Goal: Transaction & Acquisition: Download file/media

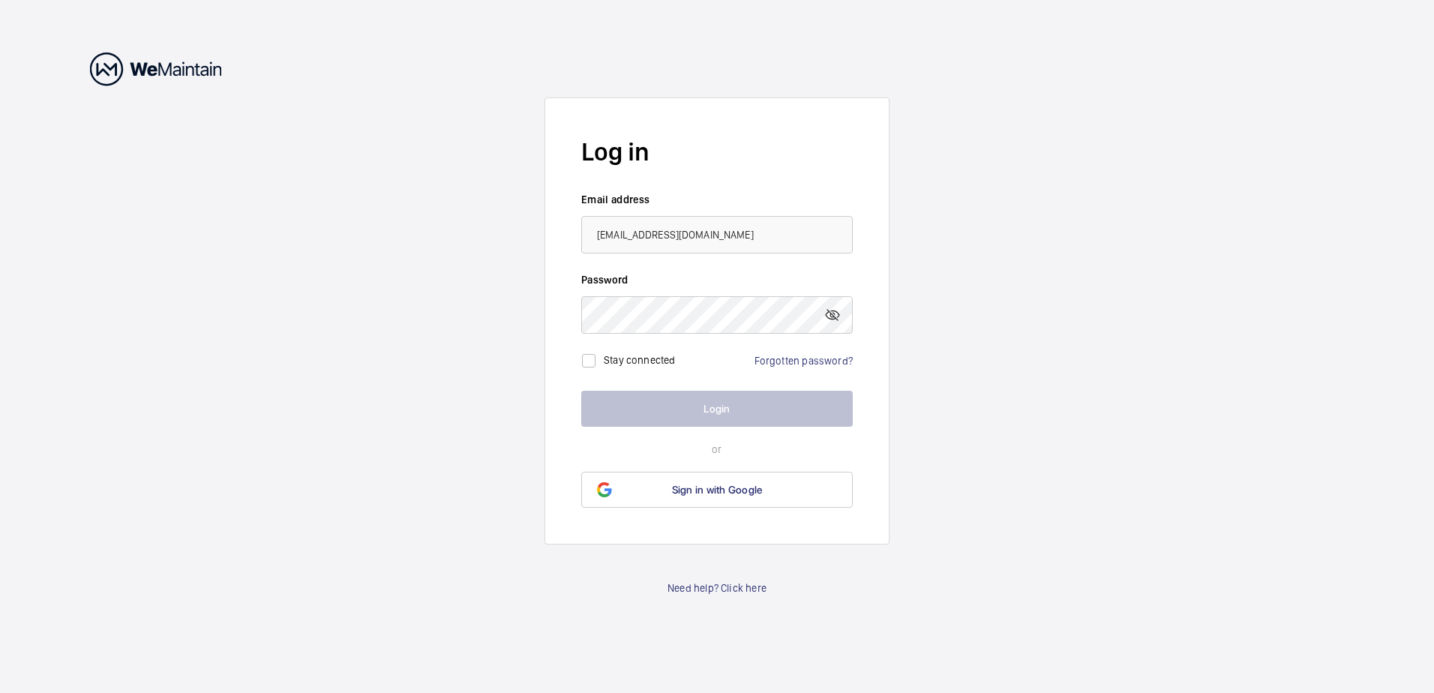
type input "[PERSON_NAME][EMAIL_ADDRESS][PERSON_NAME][DOMAIN_NAME]"
drag, startPoint x: 792, startPoint y: 232, endPoint x: 482, endPoint y: 200, distance: 311.4
click at [482, 200] on wm-front-auth-container "Log in Email address [PERSON_NAME][EMAIL_ADDRESS][PERSON_NAME][DOMAIN_NAME] Pas…" at bounding box center [717, 346] width 1434 height 693
drag, startPoint x: 780, startPoint y: 232, endPoint x: 423, endPoint y: 167, distance: 362.9
click at [423, 167] on wm-front-auth-container "Log in Email address [PERSON_NAME][EMAIL_ADDRESS][PERSON_NAME][DOMAIN_NAME] Pas…" at bounding box center [717, 346] width 1434 height 693
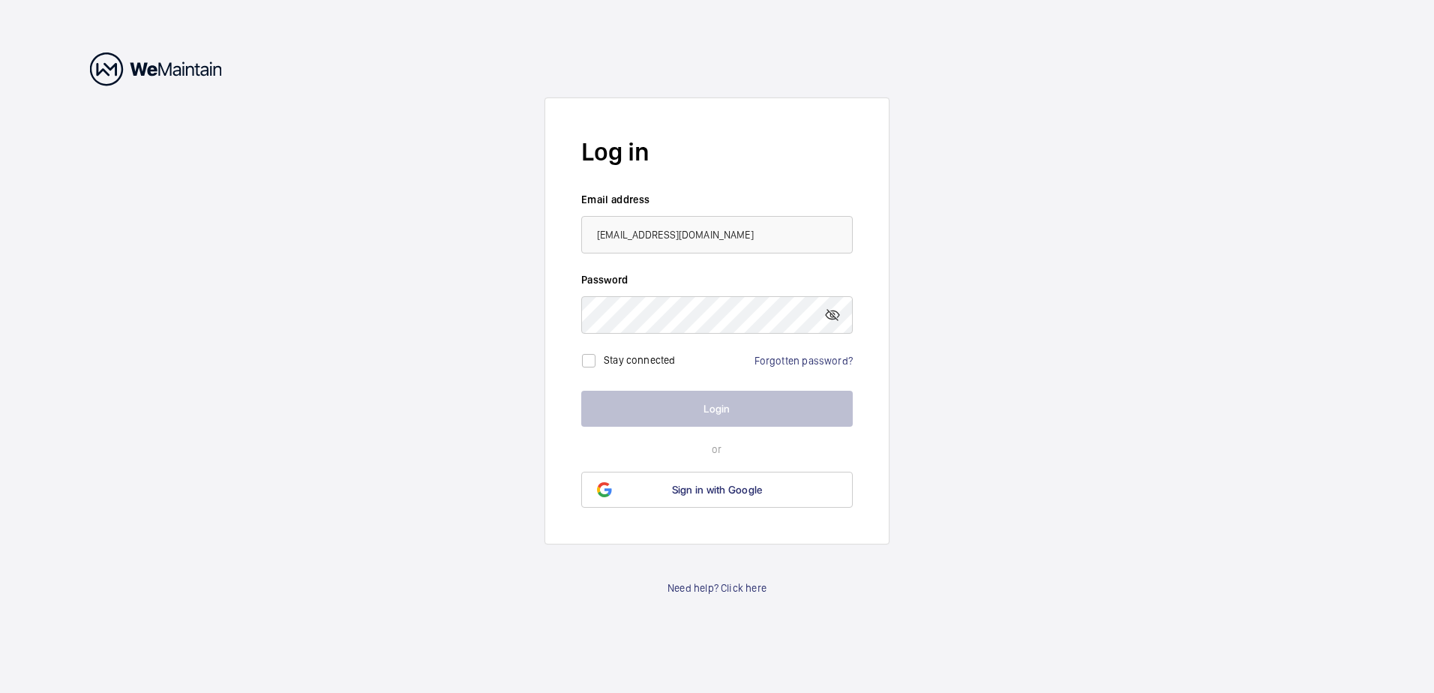
type input "[EMAIL_ADDRESS][DOMAIN_NAME]"
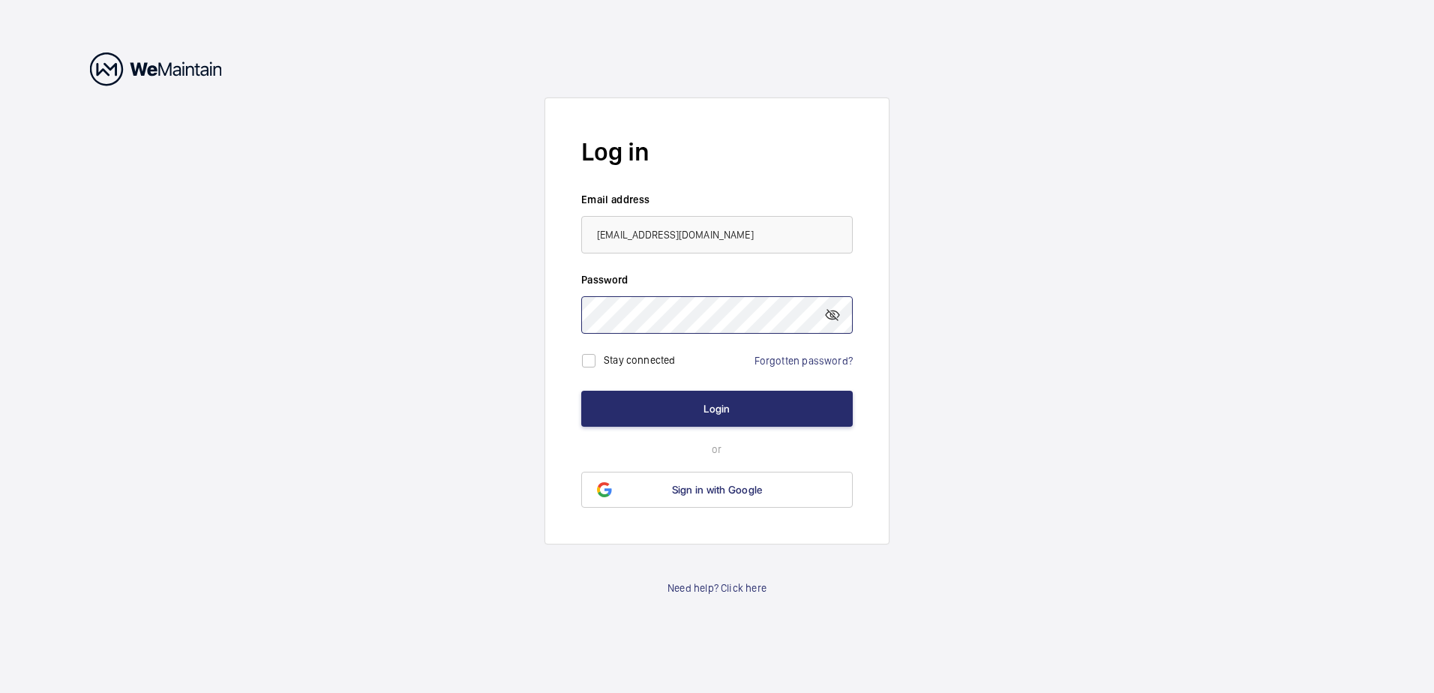
click at [581, 391] on button "Login" at bounding box center [717, 409] width 272 height 36
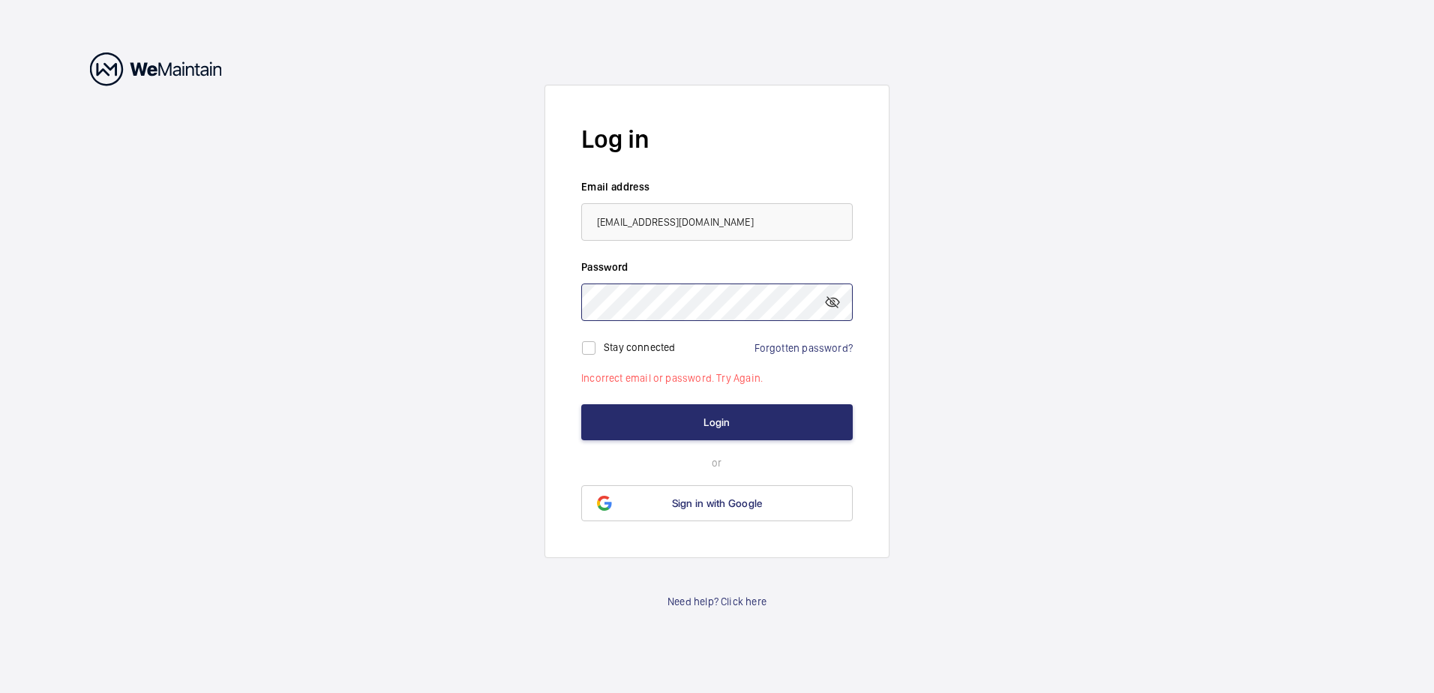
click at [541, 278] on wm-front-auth-container "Log in Email address [EMAIL_ADDRESS][DOMAIN_NAME] Password Stay connected Forgo…" at bounding box center [717, 346] width 1434 height 693
click at [581, 404] on button "Login" at bounding box center [717, 422] width 272 height 36
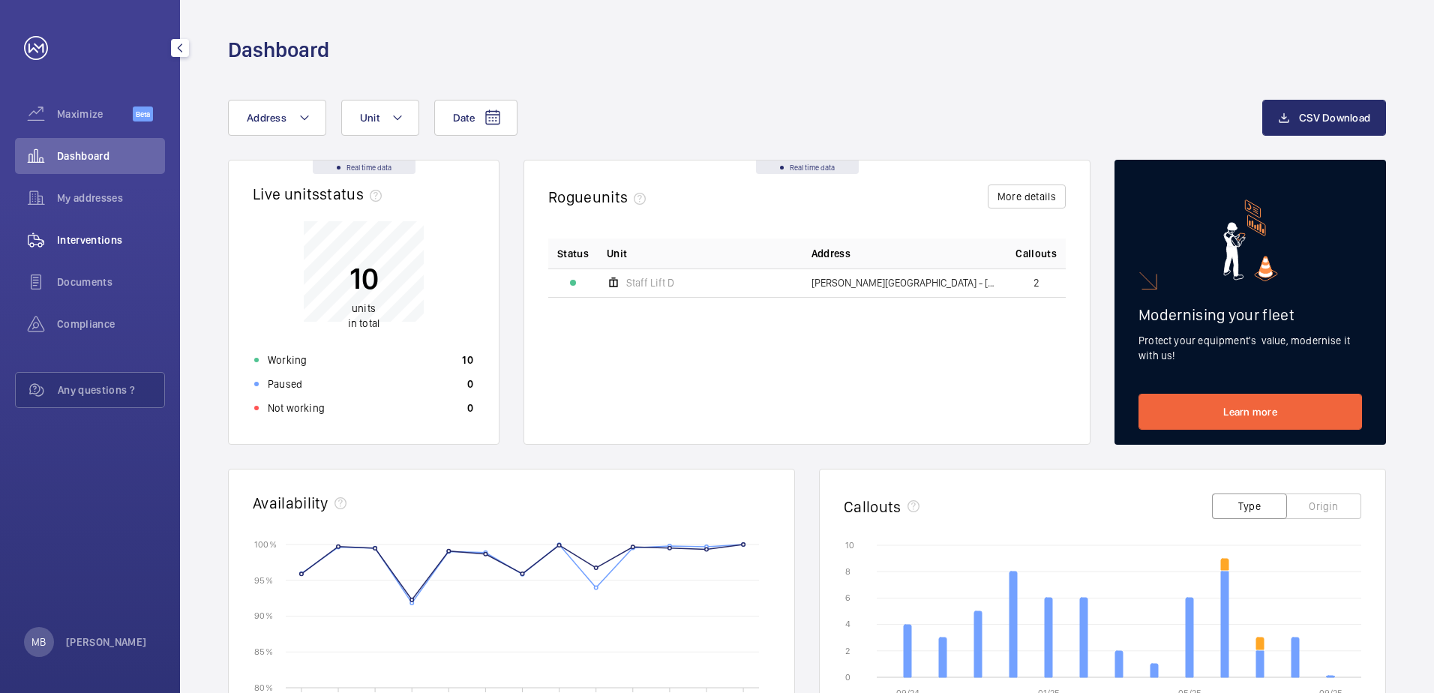
click at [98, 233] on span "Interventions" at bounding box center [111, 240] width 108 height 15
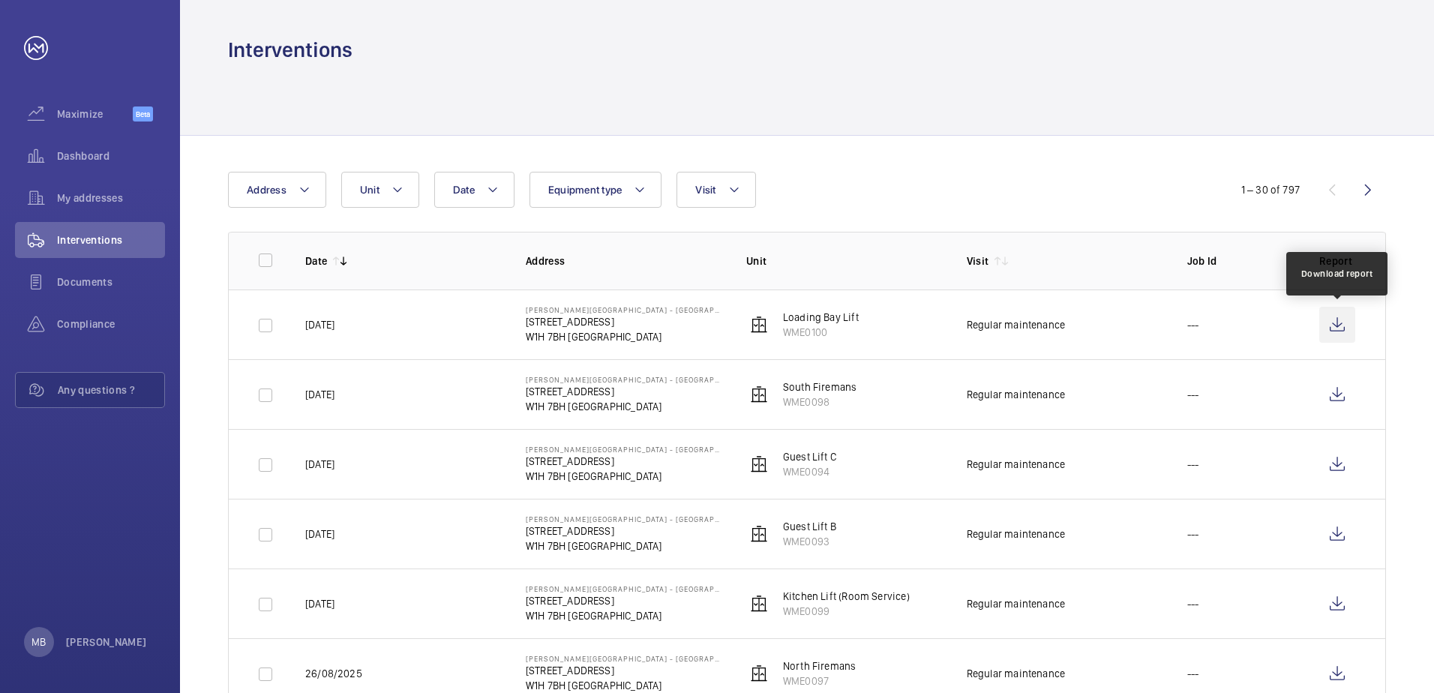
click at [1340, 320] on wm-front-icon-button at bounding box center [1337, 325] width 36 height 36
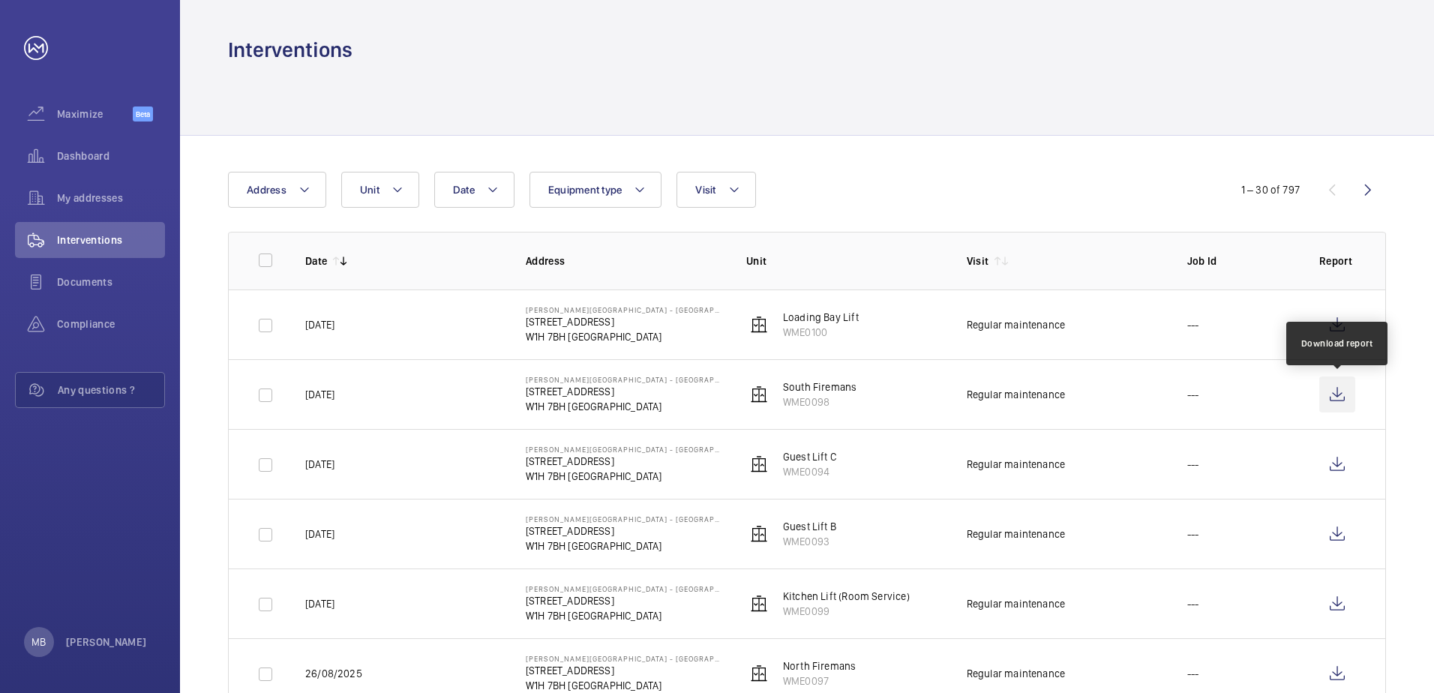
click at [1343, 393] on wm-front-icon-button at bounding box center [1337, 395] width 36 height 36
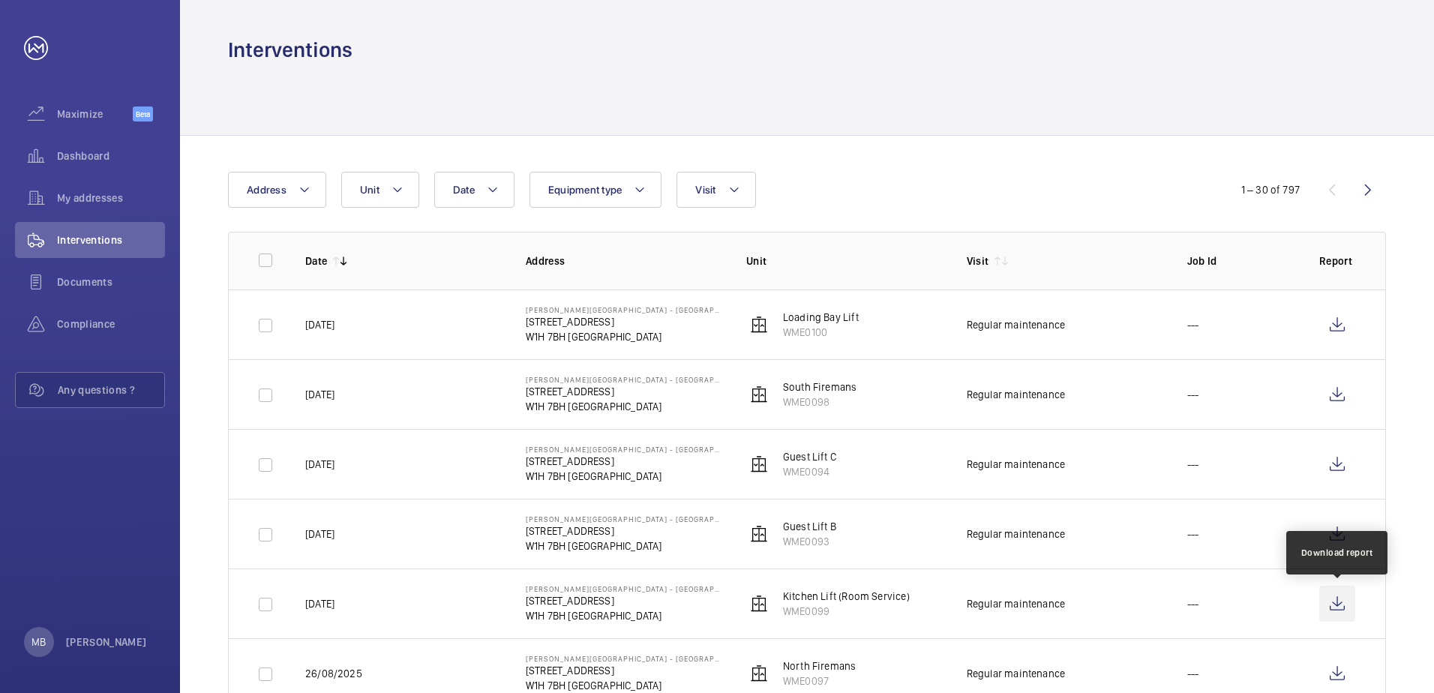
click at [1338, 602] on wm-front-icon-button at bounding box center [1337, 604] width 36 height 36
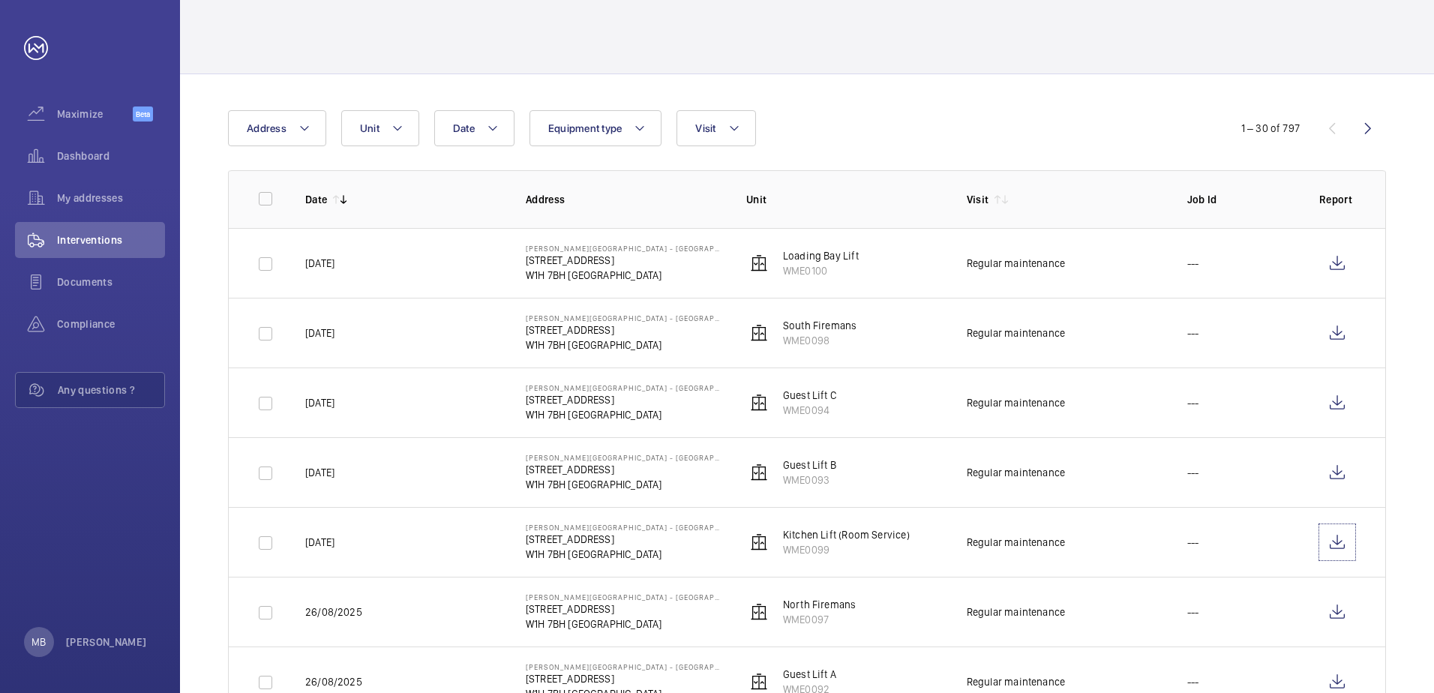
scroll to position [150, 0]
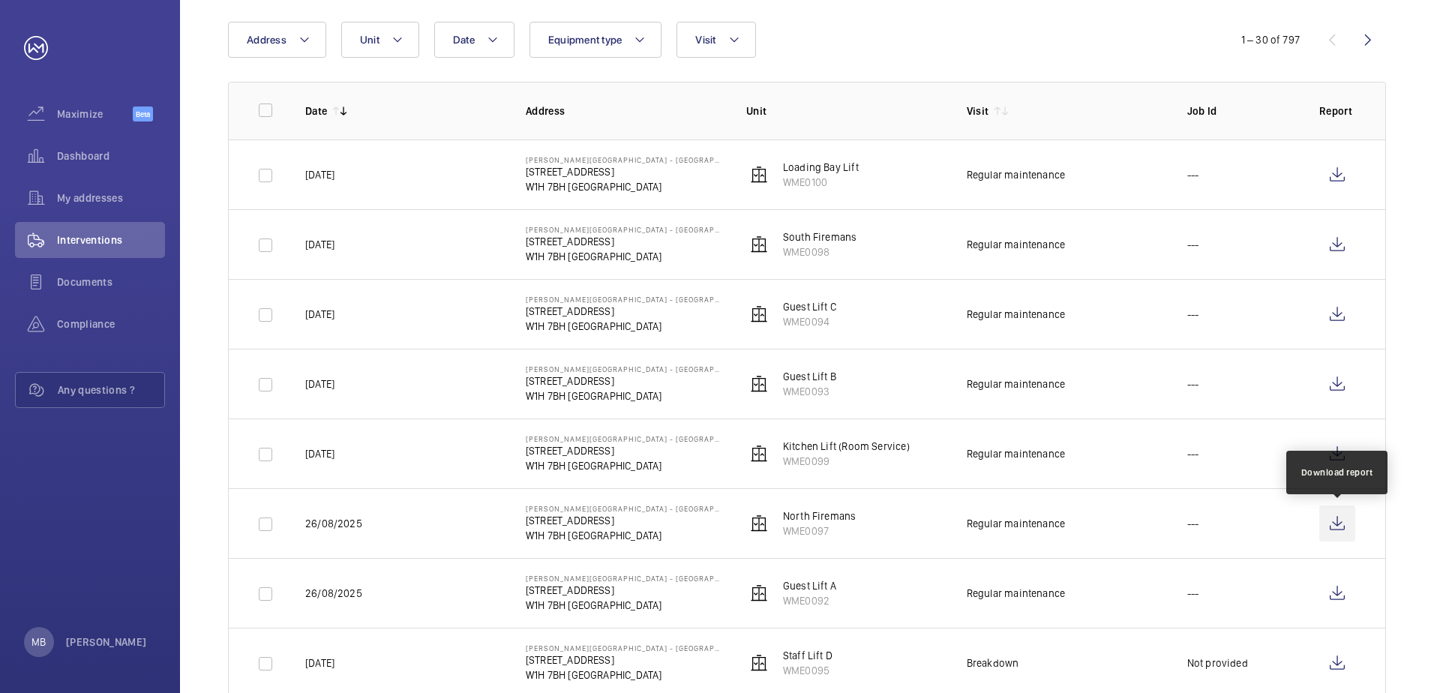
click at [1333, 529] on wm-front-icon-button at bounding box center [1337, 524] width 36 height 36
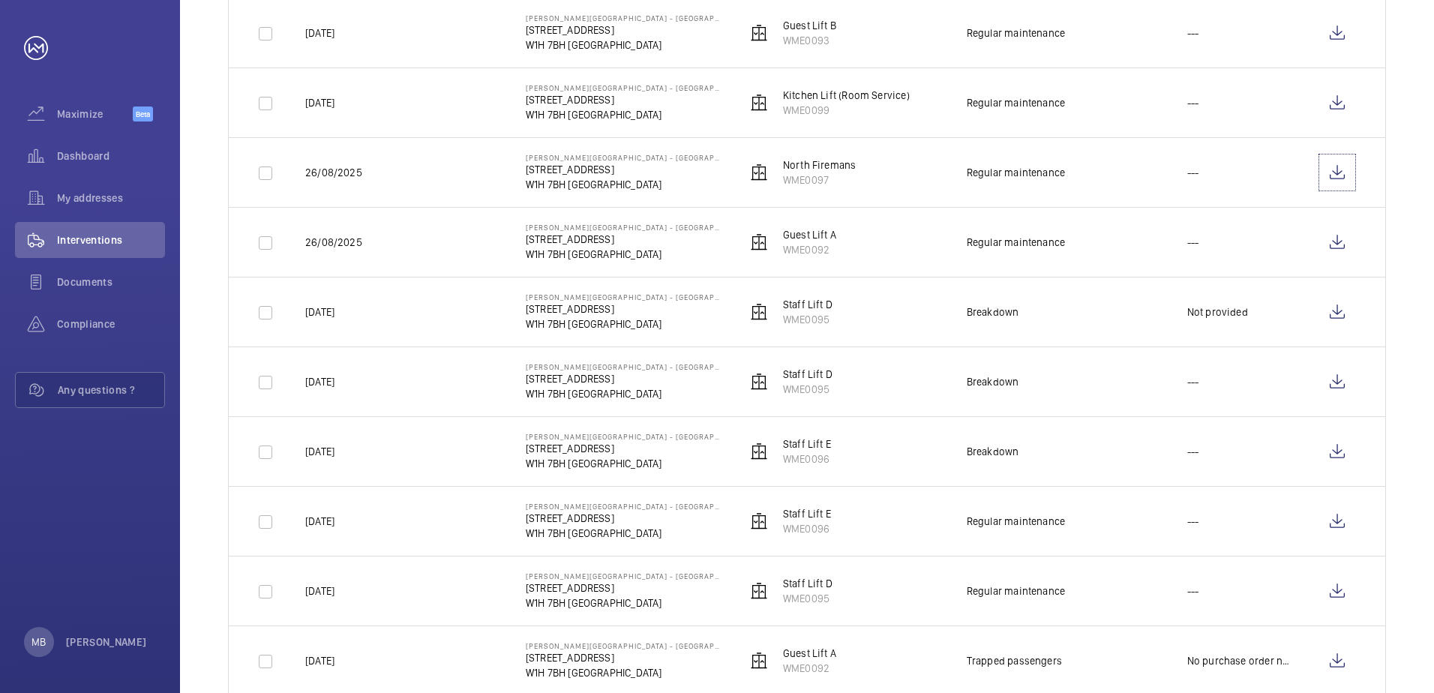
scroll to position [525, 0]
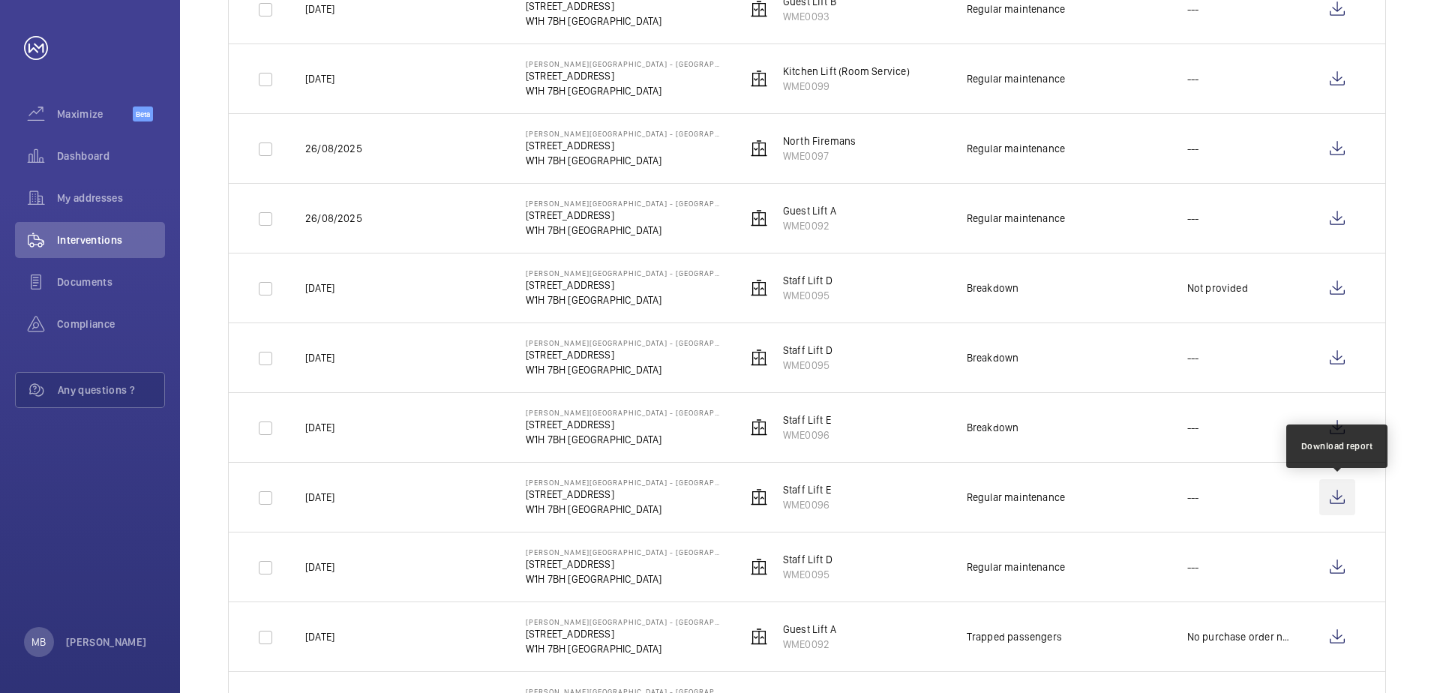
click at [1332, 497] on wm-front-icon-button at bounding box center [1337, 497] width 36 height 36
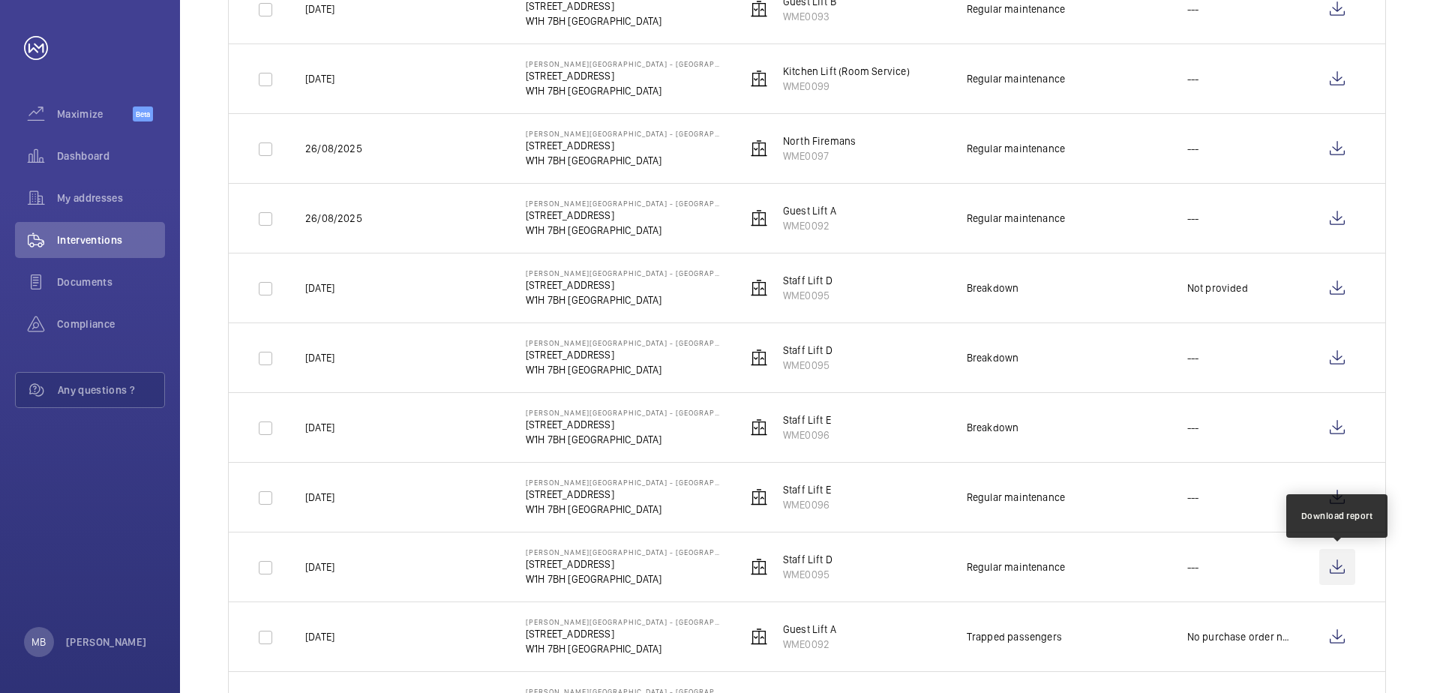
click at [1337, 562] on wm-front-icon-button at bounding box center [1337, 567] width 36 height 36
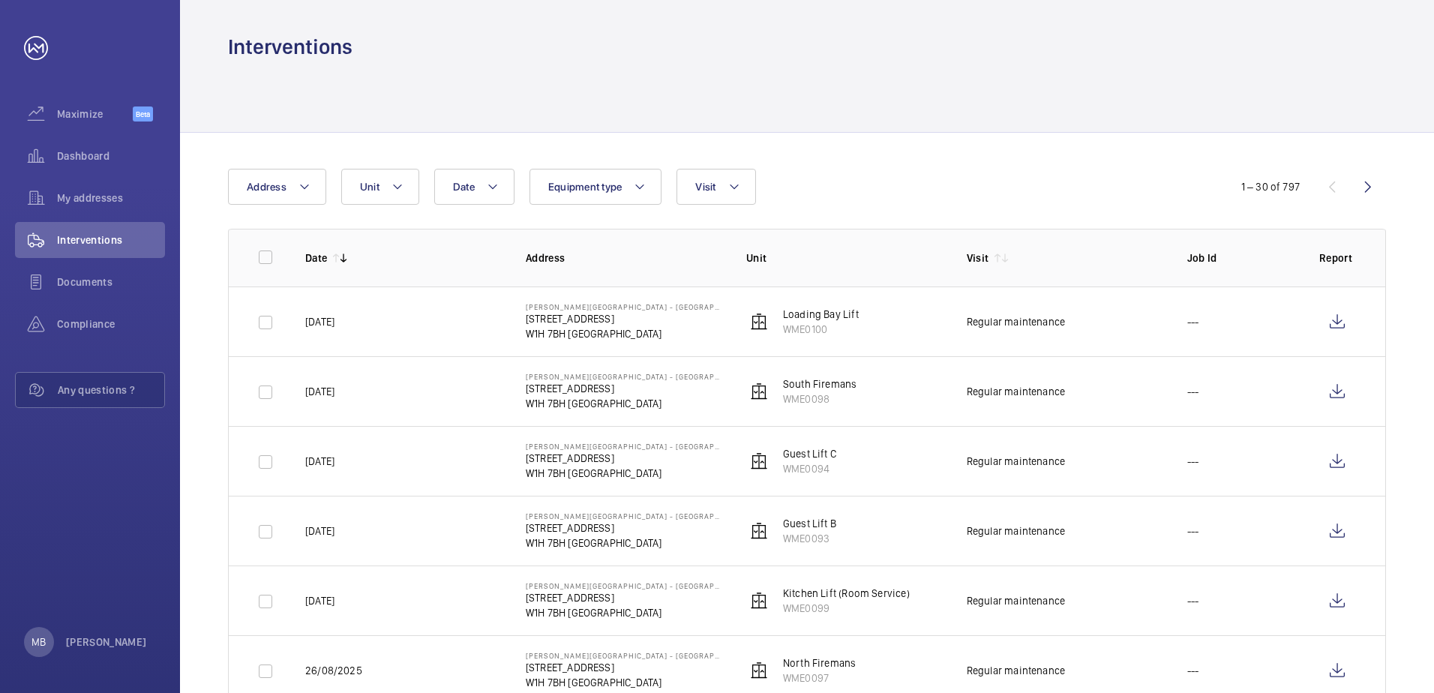
scroll to position [0, 0]
click at [1335, 463] on wm-front-icon-button at bounding box center [1337, 464] width 36 height 36
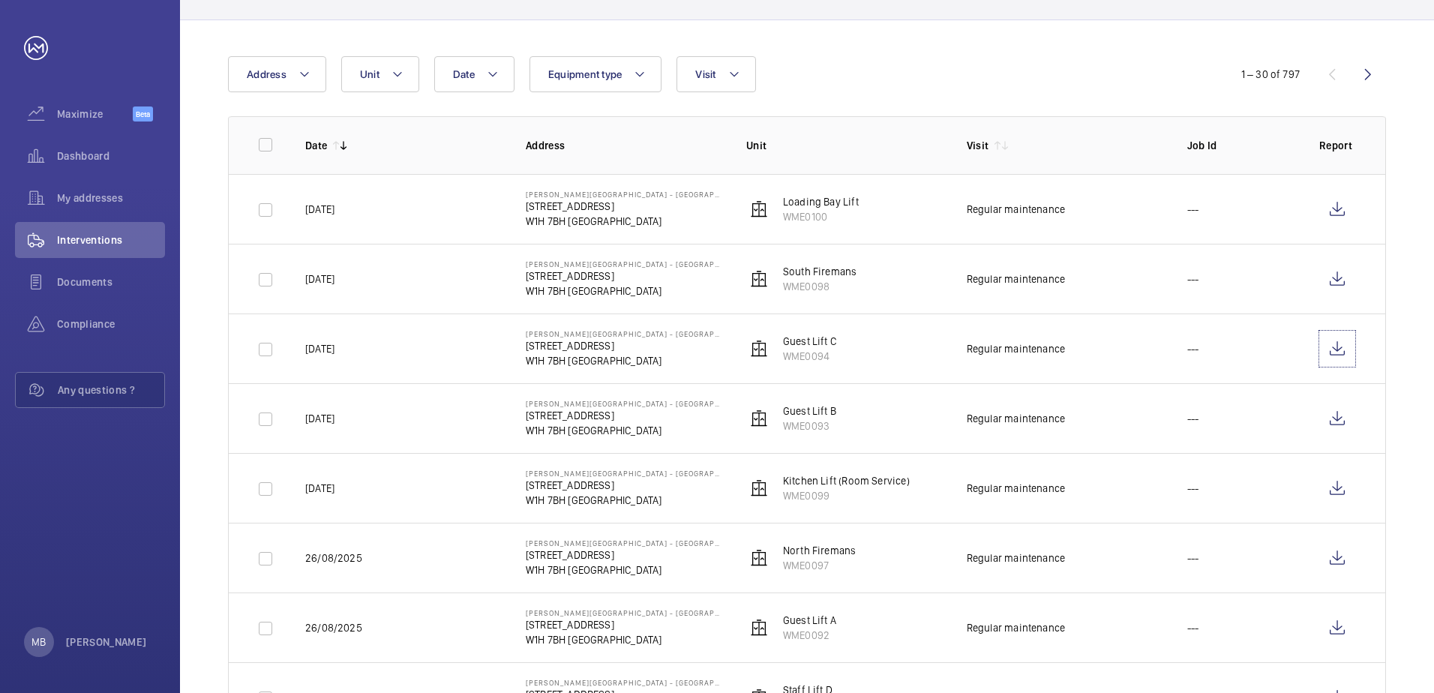
scroll to position [225, 0]
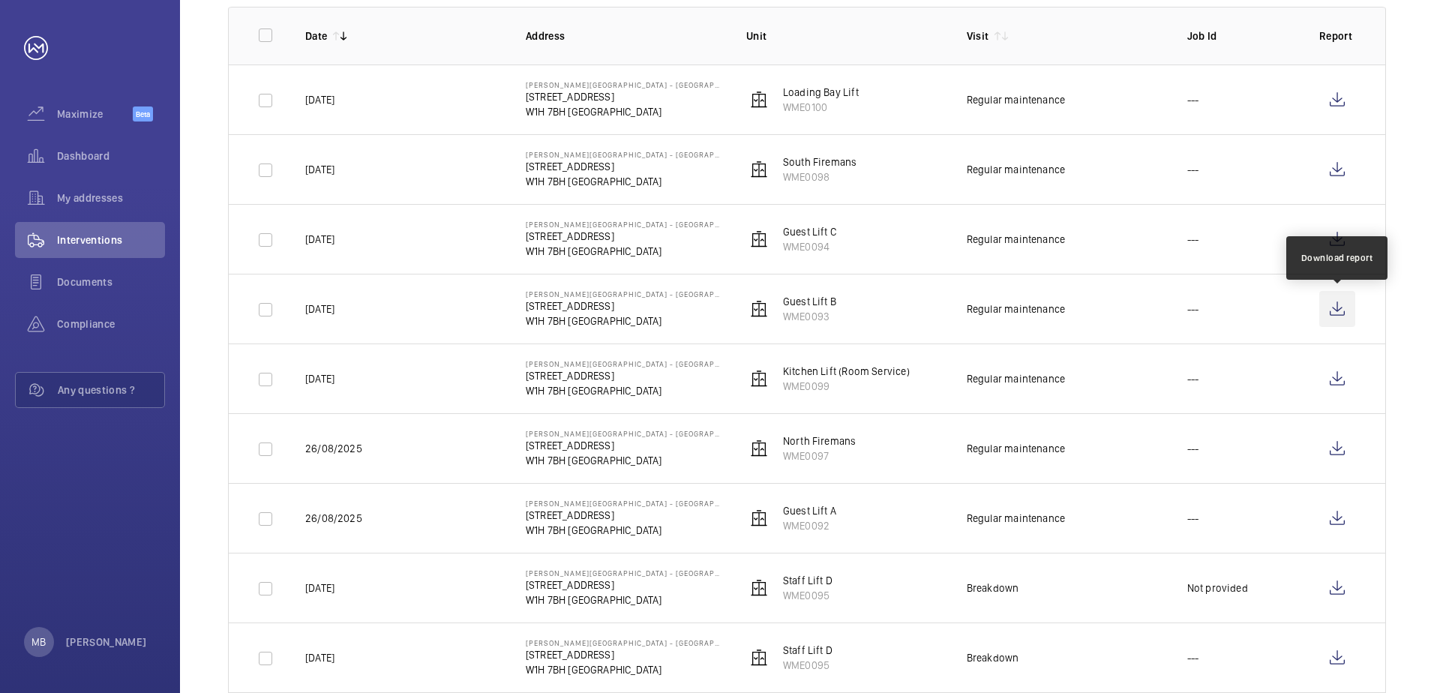
click at [1341, 314] on wm-front-icon-button at bounding box center [1337, 309] width 36 height 36
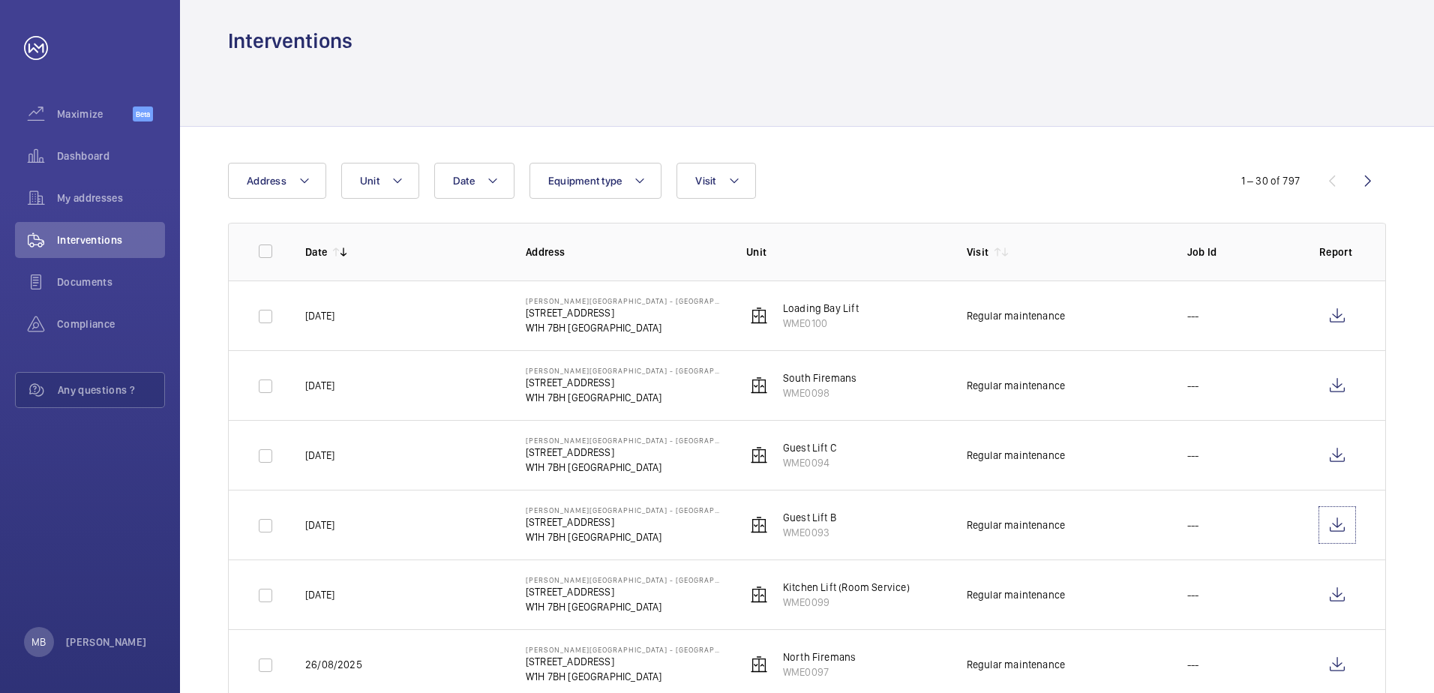
scroll to position [0, 0]
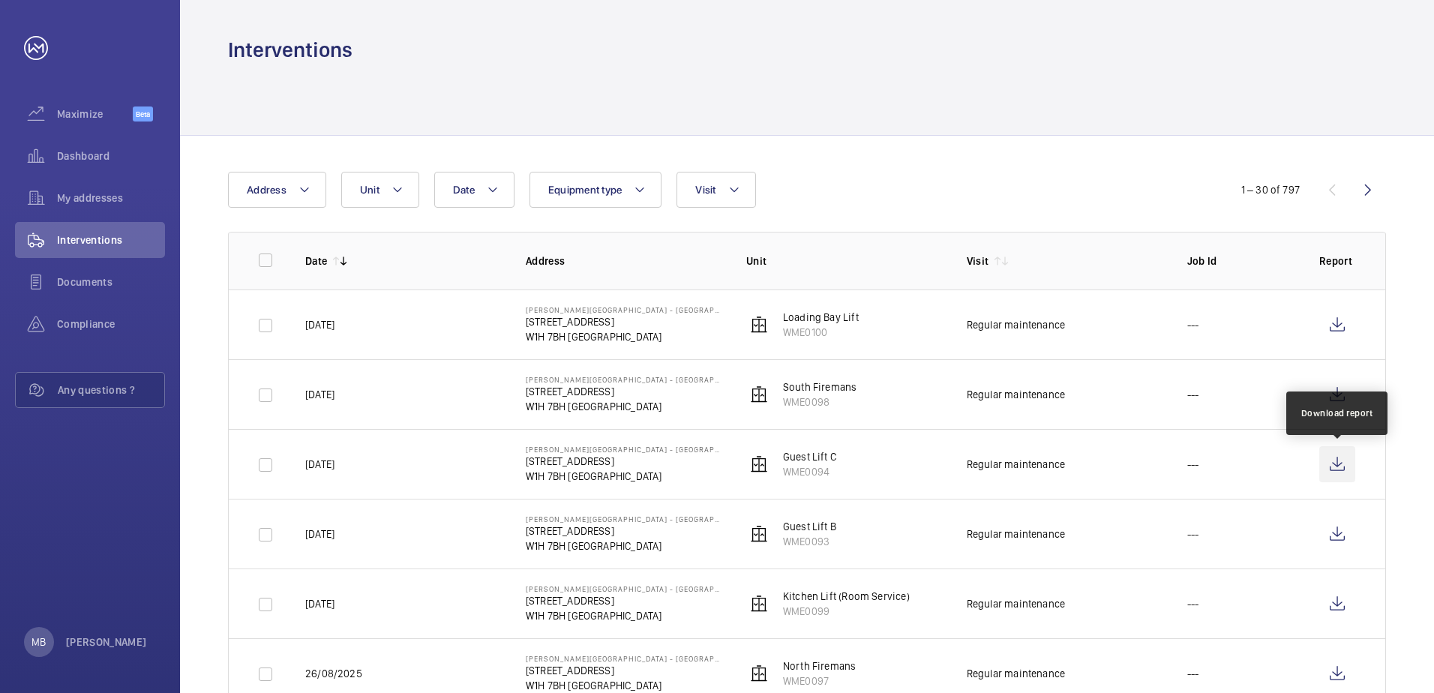
click at [1337, 460] on wm-front-icon-button at bounding box center [1337, 464] width 36 height 36
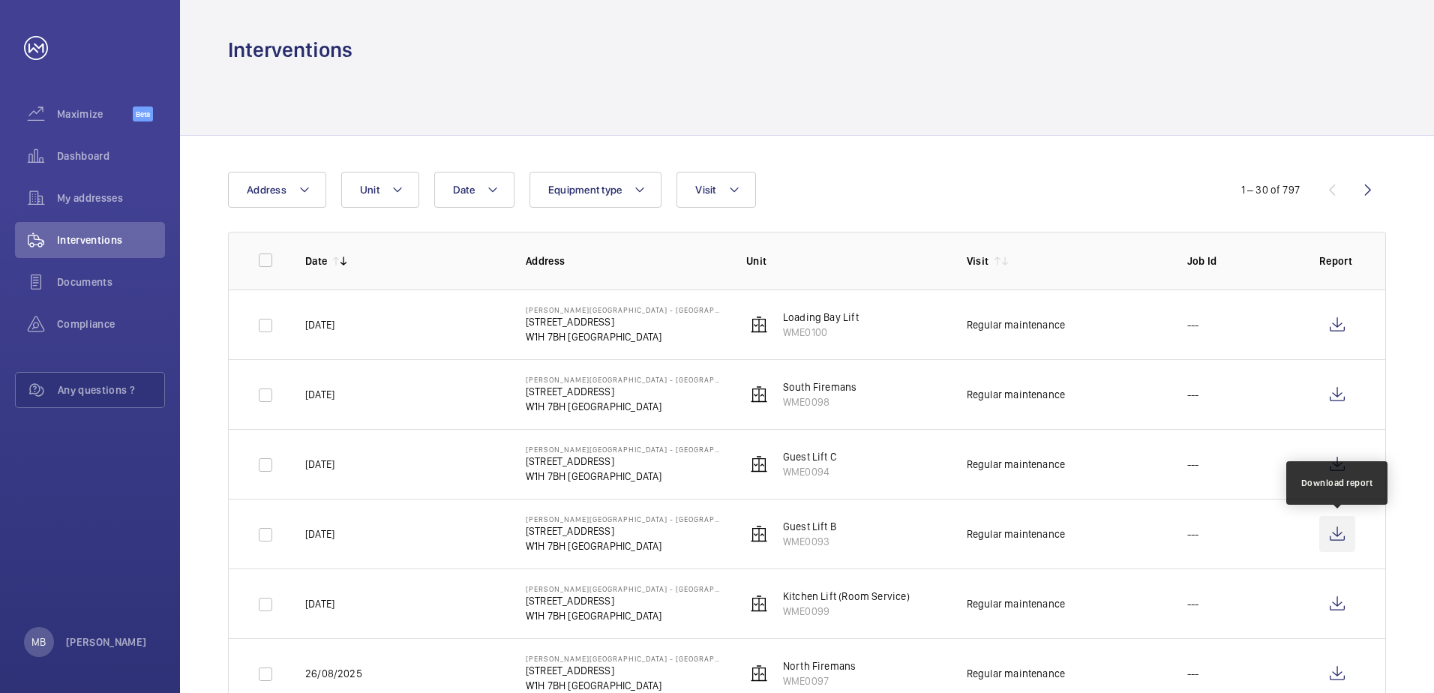
click at [1336, 530] on wm-front-icon-button at bounding box center [1337, 534] width 36 height 36
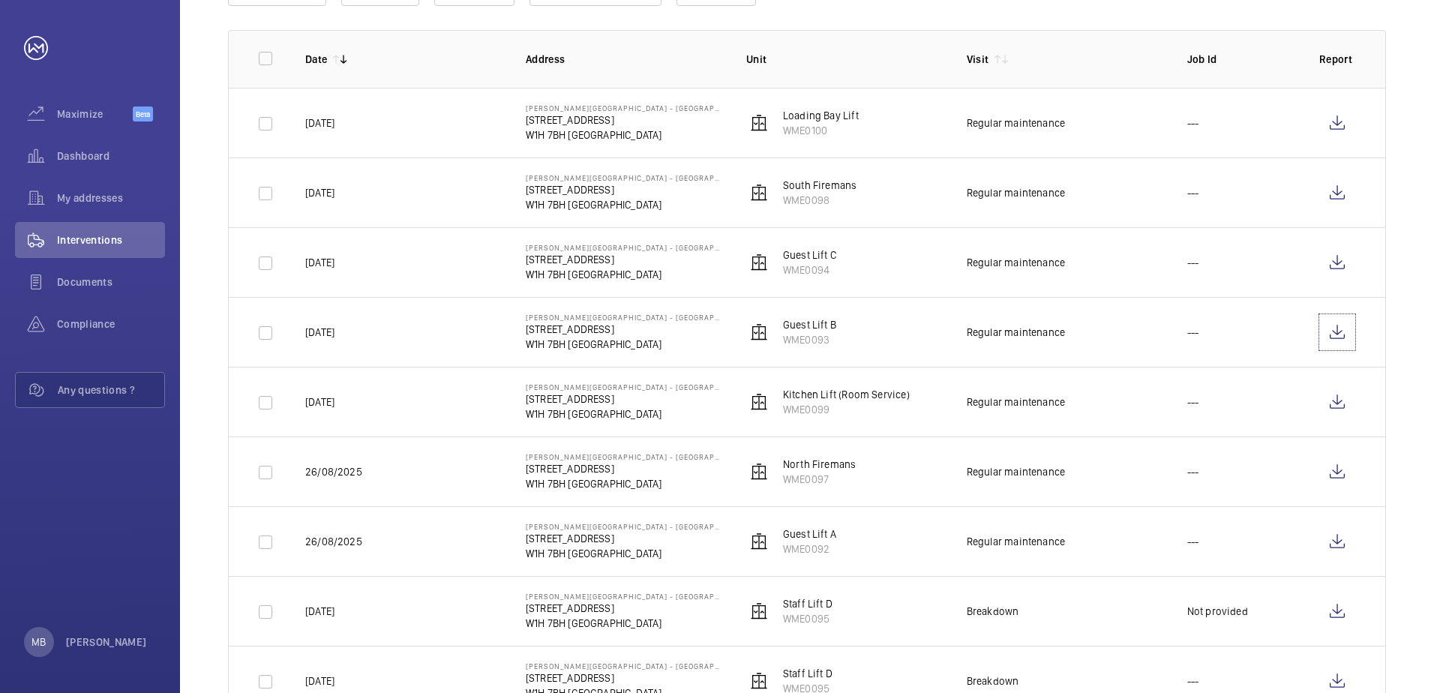
scroll to position [225, 0]
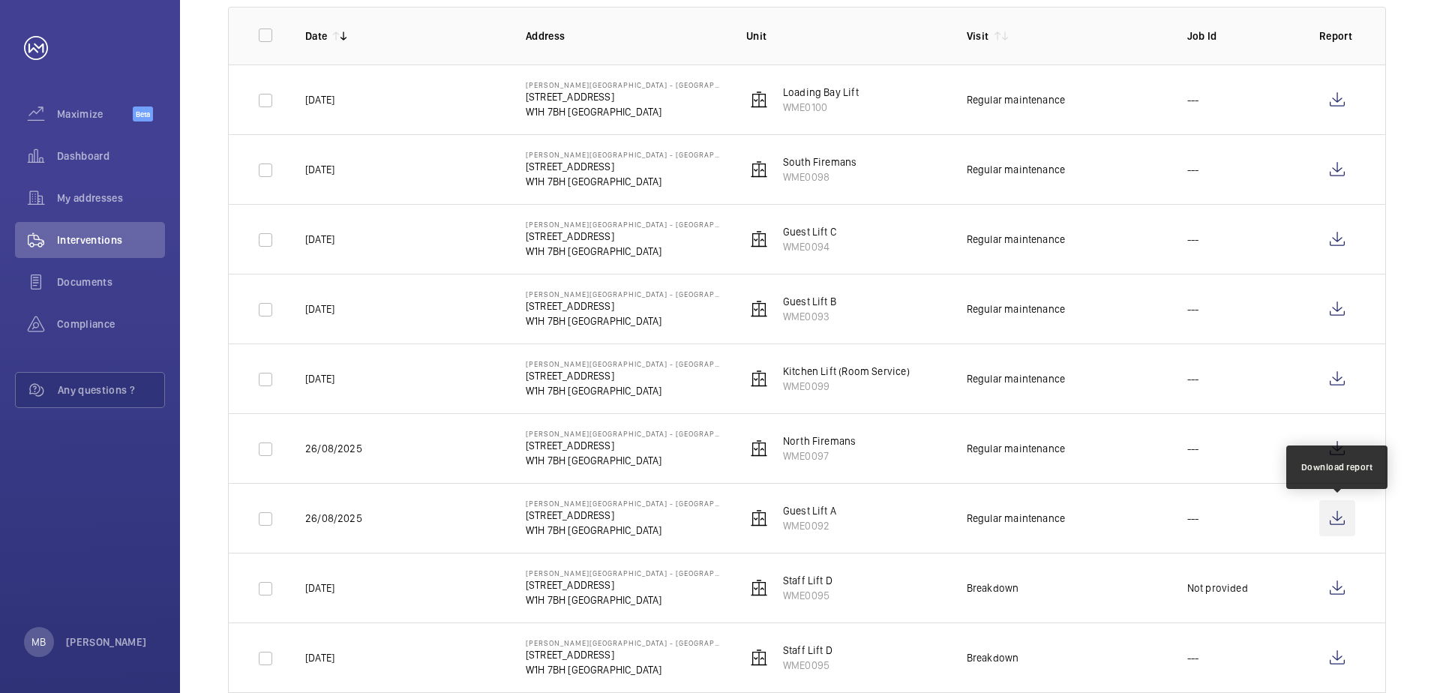
click at [1331, 519] on wm-front-icon-button at bounding box center [1337, 518] width 36 height 36
